Goal: Entertainment & Leisure: Consume media (video, audio)

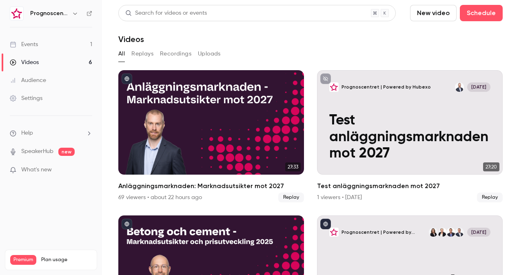
scroll to position [222, 0]
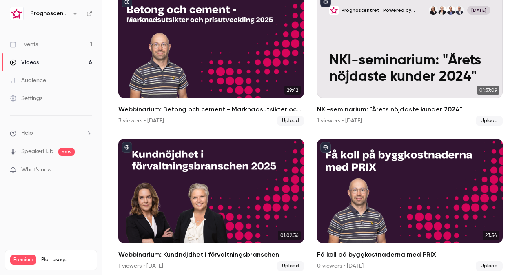
drag, startPoint x: 28, startPoint y: 46, endPoint x: 33, endPoint y: 45, distance: 5.8
click at [28, 46] on div "Events" at bounding box center [24, 44] width 28 height 8
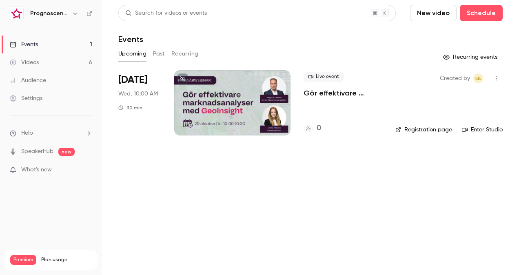
click at [40, 61] on link "Videos 6" at bounding box center [51, 62] width 102 height 18
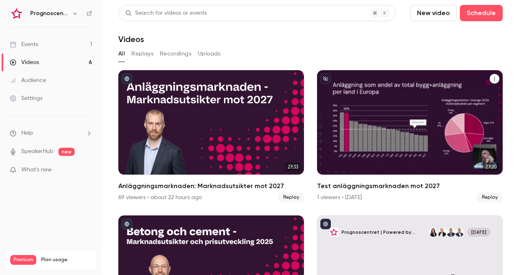
click at [494, 79] on icon "Test anläggningsmarknaden mot 2027" at bounding box center [494, 79] width 1 height 4
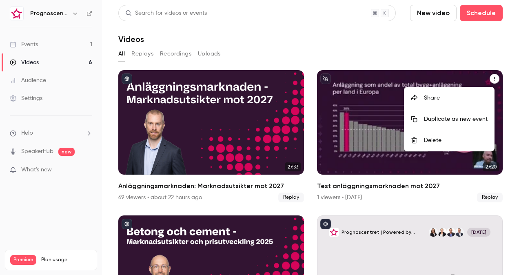
click at [442, 141] on div "Delete" at bounding box center [456, 140] width 64 height 8
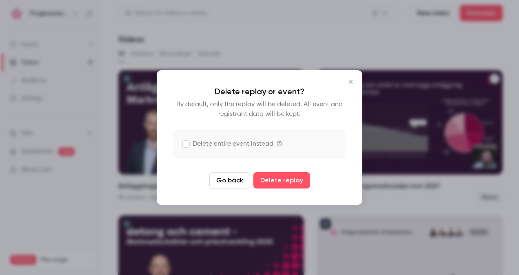
click at [351, 81] on icon "Close" at bounding box center [351, 82] width 4 height 4
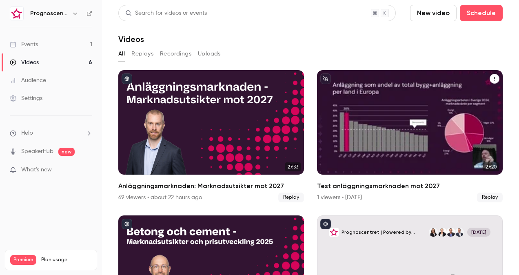
click at [494, 79] on icon "Test anläggningsmarknaden mot 2027" at bounding box center [494, 79] width 1 height 4
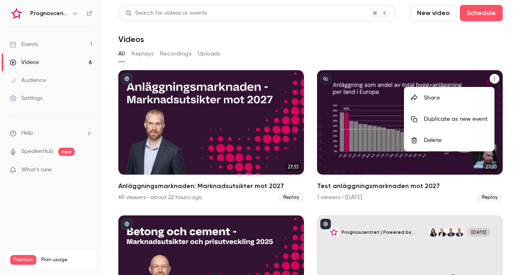
click at [429, 136] on div "Delete" at bounding box center [456, 140] width 64 height 8
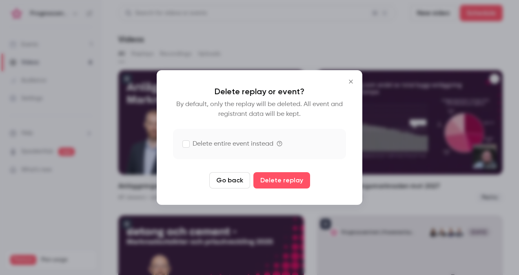
drag, startPoint x: 274, startPoint y: 182, endPoint x: 310, endPoint y: 182, distance: 36.3
click at [274, 182] on button "Delete replay" at bounding box center [281, 180] width 57 height 16
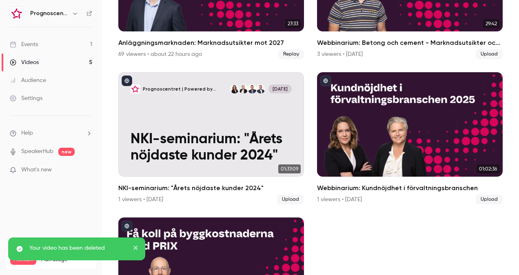
scroll to position [163, 0]
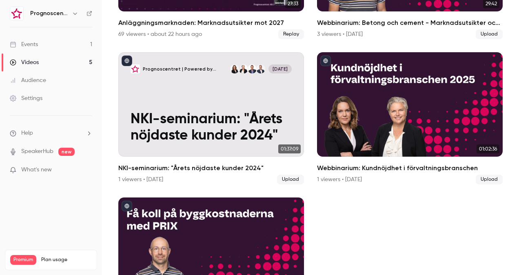
click at [168, 21] on h2 "Anläggningsmarknaden: Marknadsutsikter mot 2027" at bounding box center [211, 23] width 186 height 10
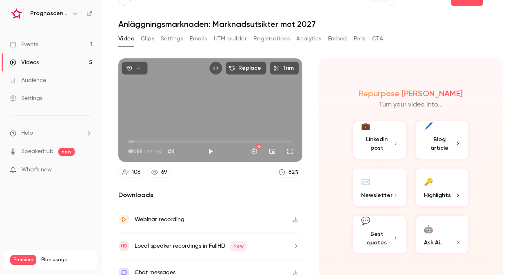
scroll to position [23, 0]
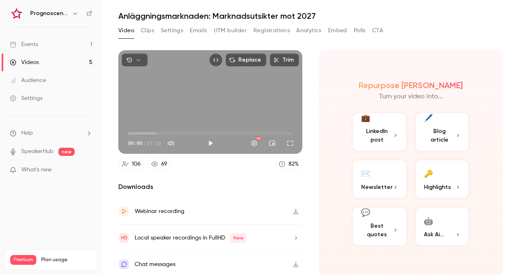
click at [437, 138] on span "Blog article" at bounding box center [440, 135] width 32 height 17
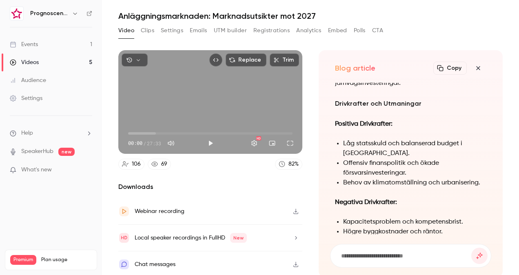
scroll to position [-746, 0]
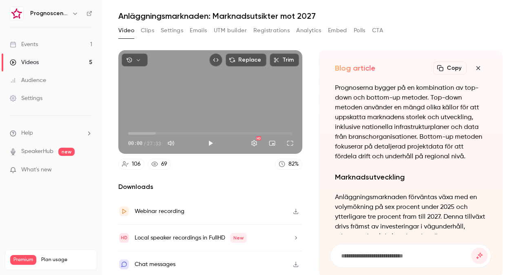
click at [437, 70] on icon "button" at bounding box center [440, 68] width 7 height 7
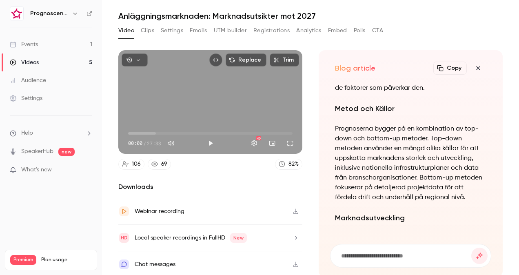
scroll to position [0, 0]
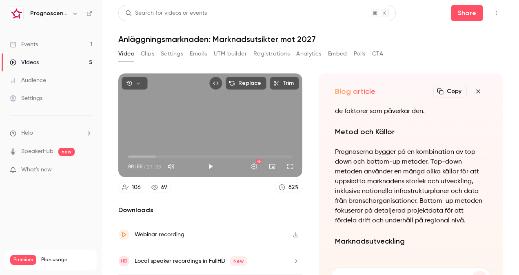
click at [32, 61] on div "Videos" at bounding box center [24, 62] width 29 height 8
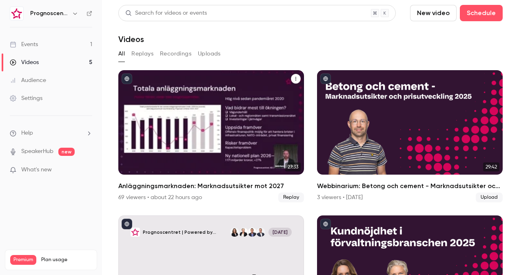
click at [194, 183] on h2 "Anläggningsmarknaden: Marknadsutsikter mot 2027" at bounding box center [211, 186] width 186 height 10
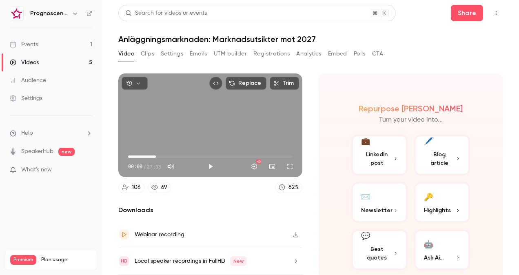
click at [155, 155] on span "04:40" at bounding box center [210, 156] width 164 height 13
click at [184, 155] on span "09:37" at bounding box center [210, 156] width 164 height 13
click at [142, 155] on span "09:37" at bounding box center [210, 156] width 164 height 13
click at [288, 164] on button "Full screen" at bounding box center [290, 166] width 16 height 16
click at [284, 167] on button "Full screen" at bounding box center [290, 166] width 16 height 16
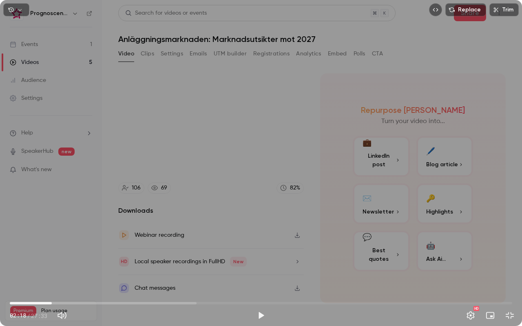
click at [297, 241] on div "Replace Trim 02:18 02:18 / 27:33 HD" at bounding box center [261, 163] width 522 height 326
click at [259, 275] on button "Pause" at bounding box center [261, 316] width 16 height 16
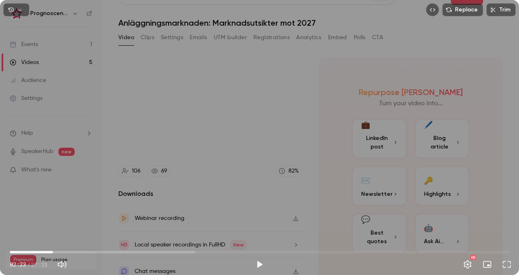
scroll to position [23, 0]
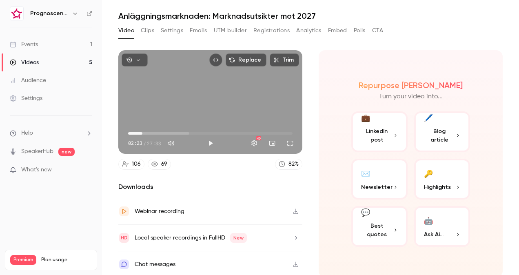
click at [292, 210] on icon "button" at bounding box center [295, 211] width 7 height 6
type input "*****"
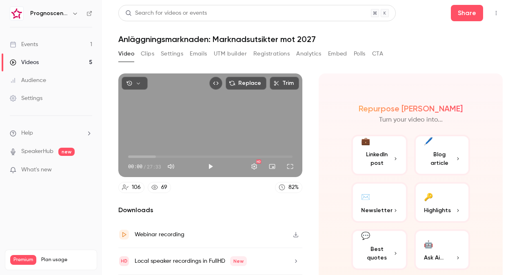
click at [165, 187] on div "69" at bounding box center [164, 187] width 6 height 9
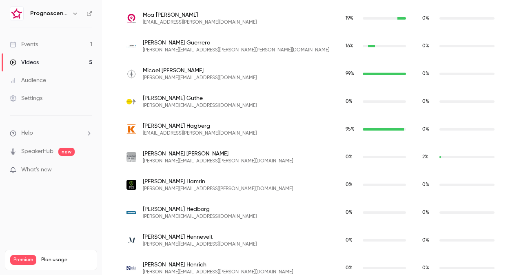
scroll to position [1458, 0]
